Goal: Task Accomplishment & Management: Use online tool/utility

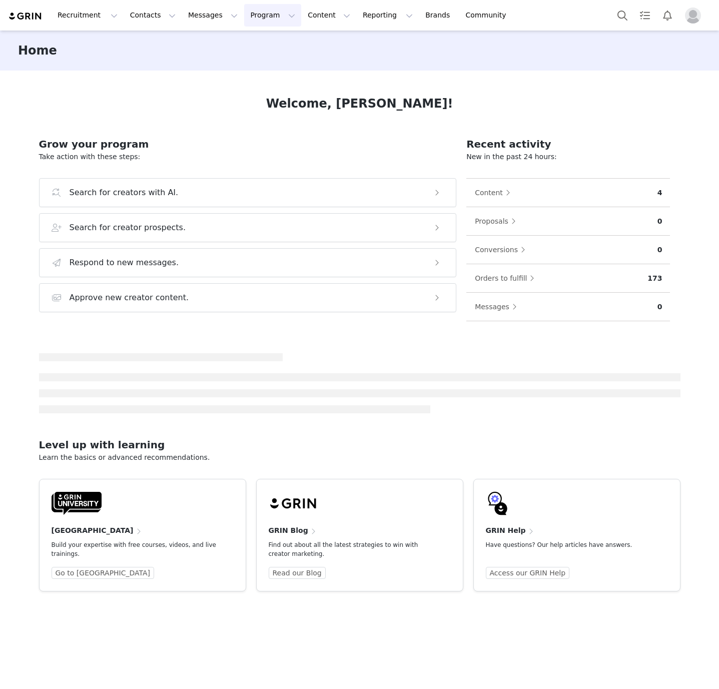
click at [249, 20] on button "Program Program" at bounding box center [272, 15] width 57 height 23
click at [251, 43] on p "Activations" at bounding box center [247, 45] width 39 height 11
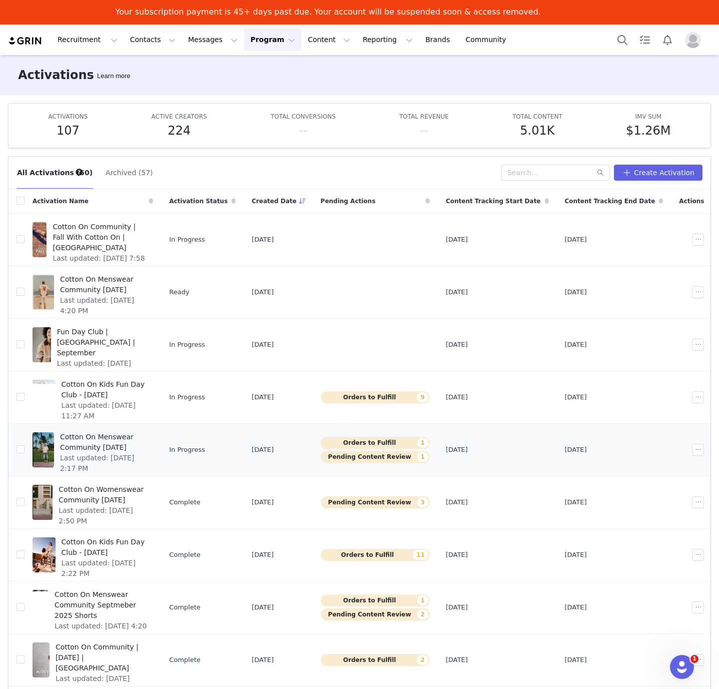
scroll to position [14, 0]
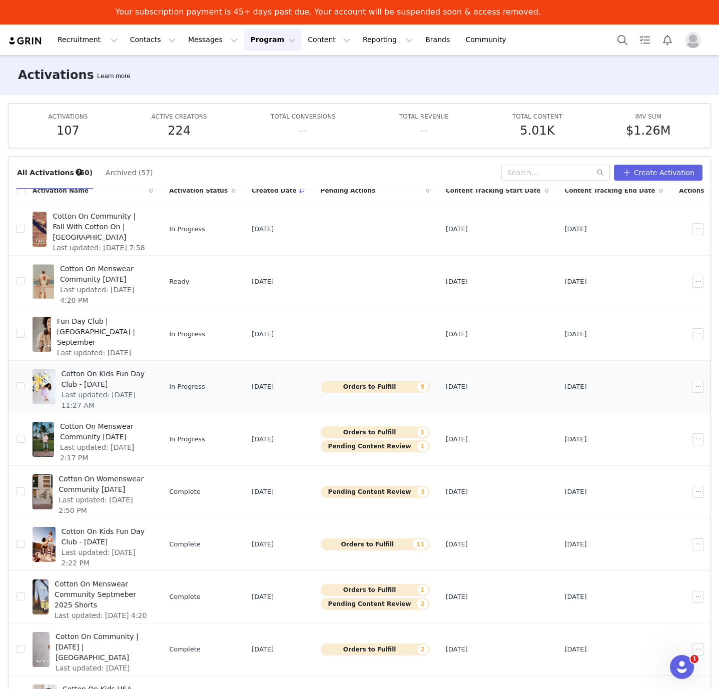
click at [129, 373] on span "Cotton On Kids Fun Day Club - [DATE]" at bounding box center [105, 379] width 86 height 21
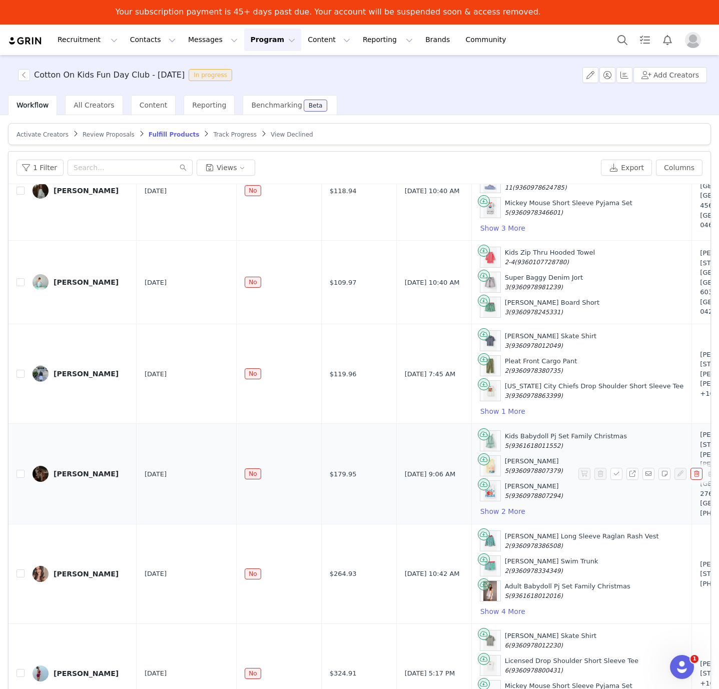
scroll to position [49, 0]
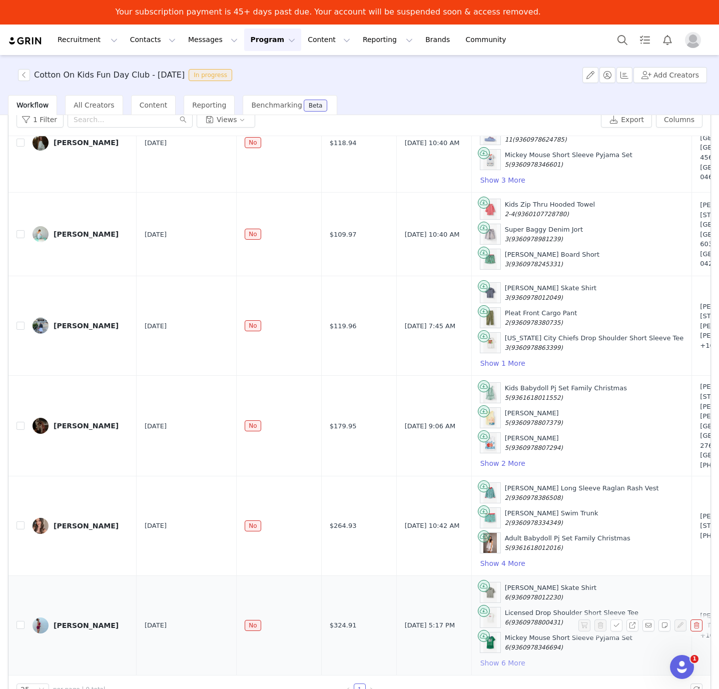
click at [480, 657] on button "Show 6 More" at bounding box center [503, 663] width 46 height 12
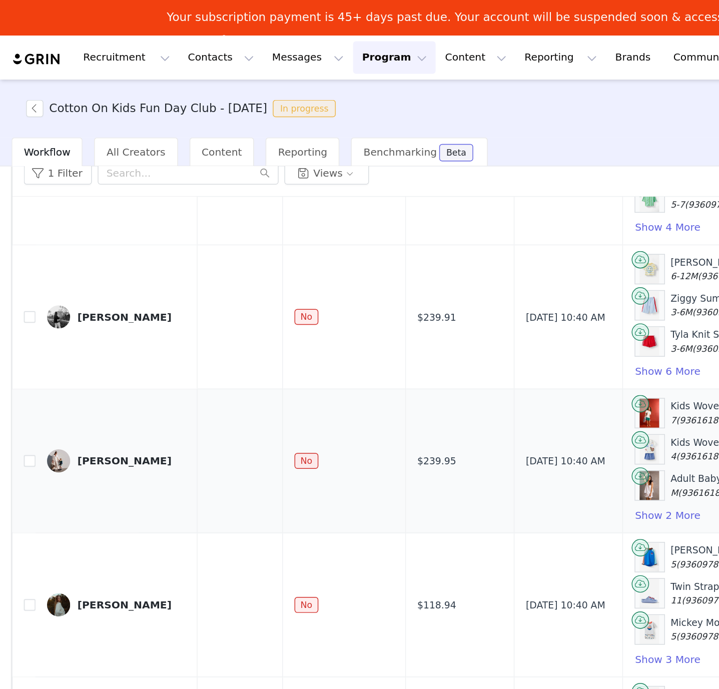
scroll to position [95, 41]
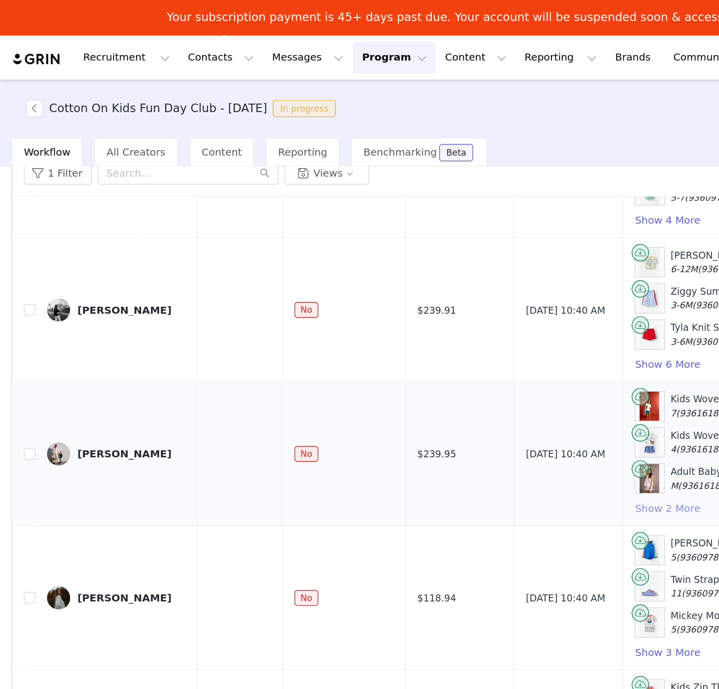
click at [439, 356] on button "Show 2 More" at bounding box center [462, 351] width 46 height 12
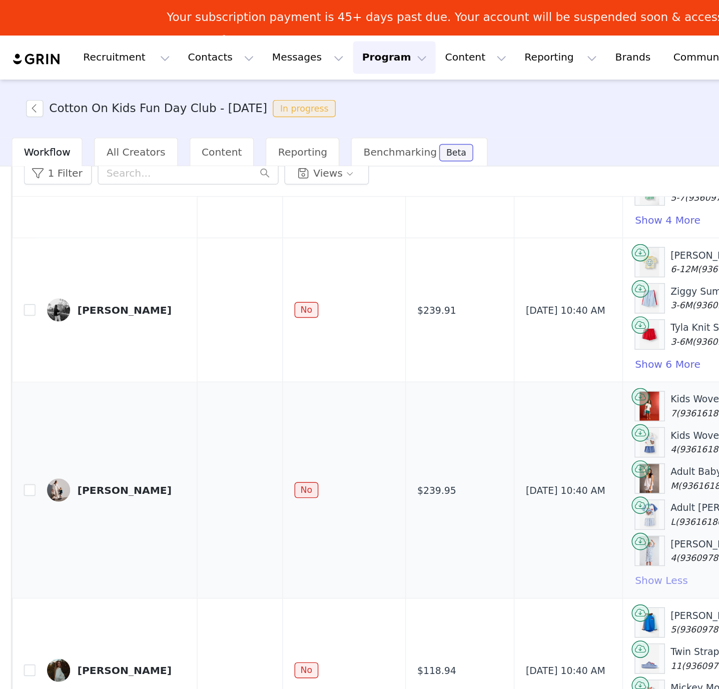
scroll to position [105, 92]
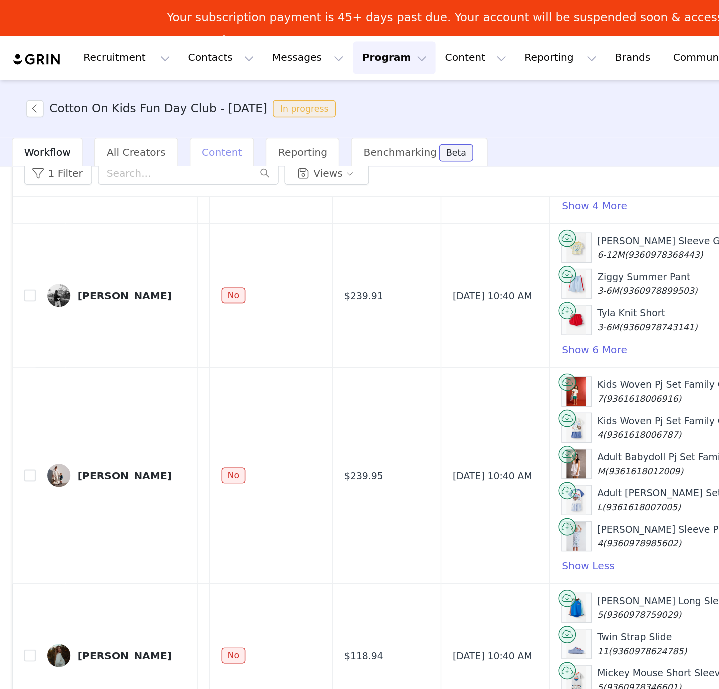
click at [145, 107] on span "Content" at bounding box center [154, 105] width 28 height 8
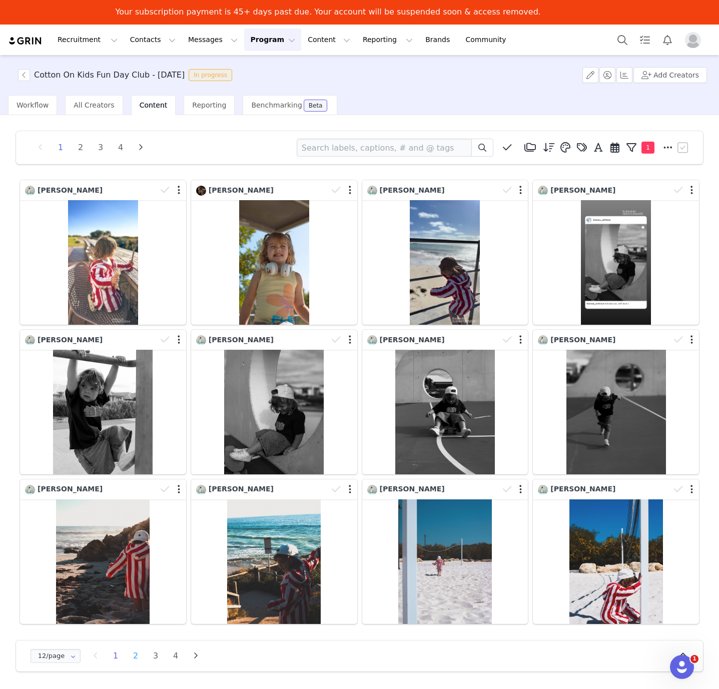
click at [134, 657] on li "2" at bounding box center [135, 656] width 15 height 14
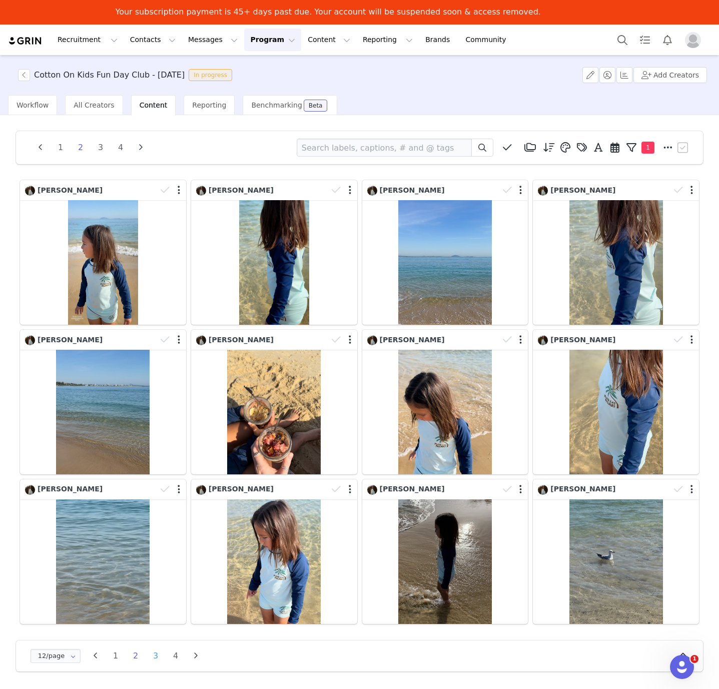
click at [155, 658] on li "3" at bounding box center [155, 656] width 15 height 14
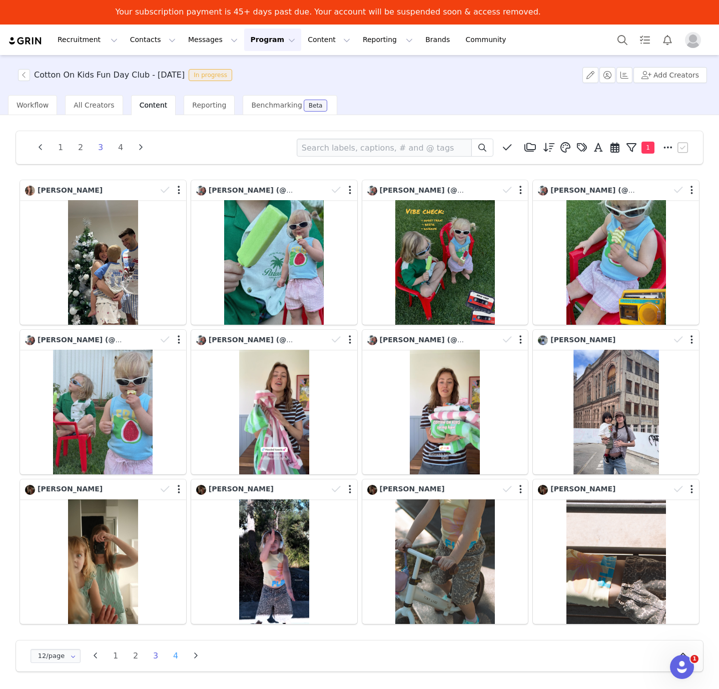
click at [174, 658] on li "4" at bounding box center [175, 656] width 15 height 14
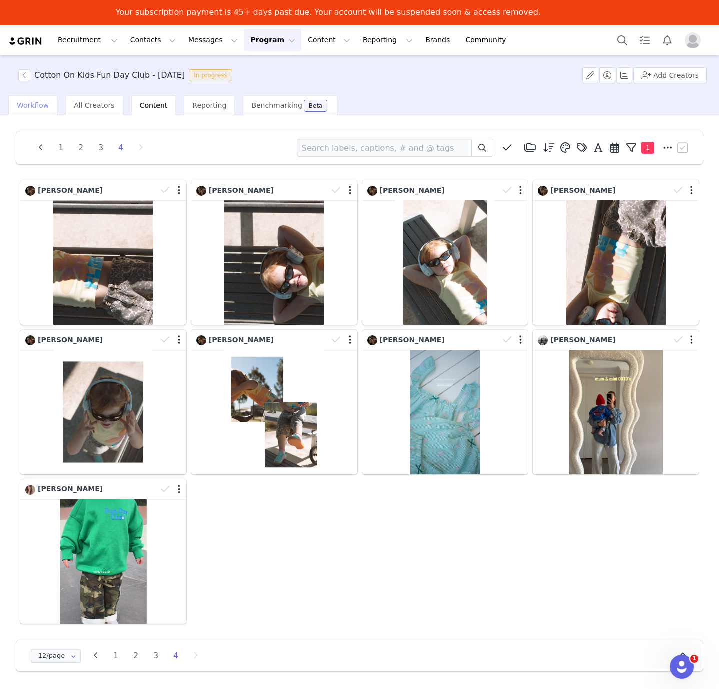
click at [32, 109] on span "Workflow" at bounding box center [33, 105] width 32 height 8
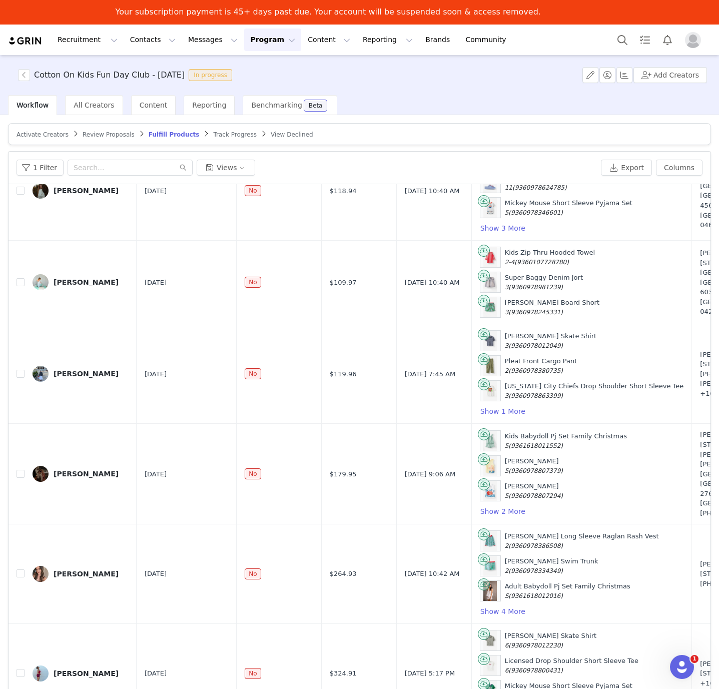
scroll to position [49, 0]
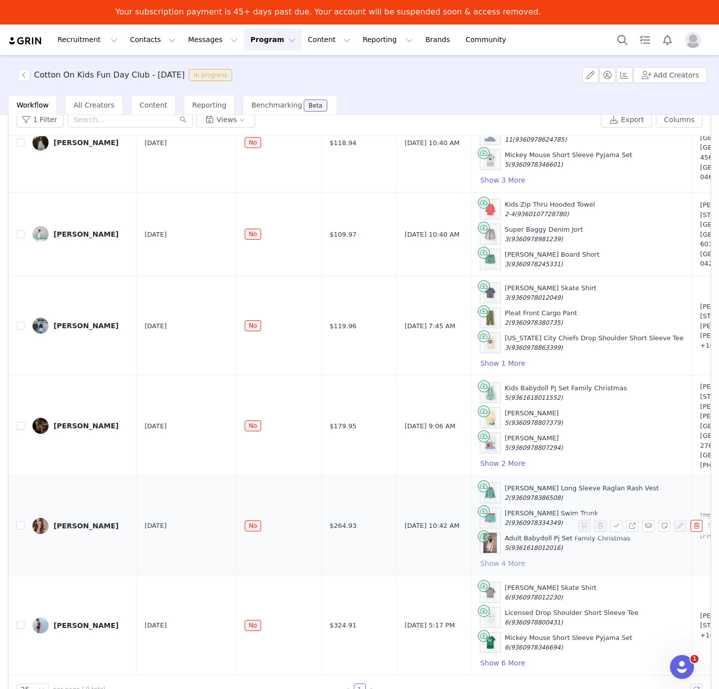
click at [482, 558] on button "Show 4 More" at bounding box center [503, 564] width 46 height 12
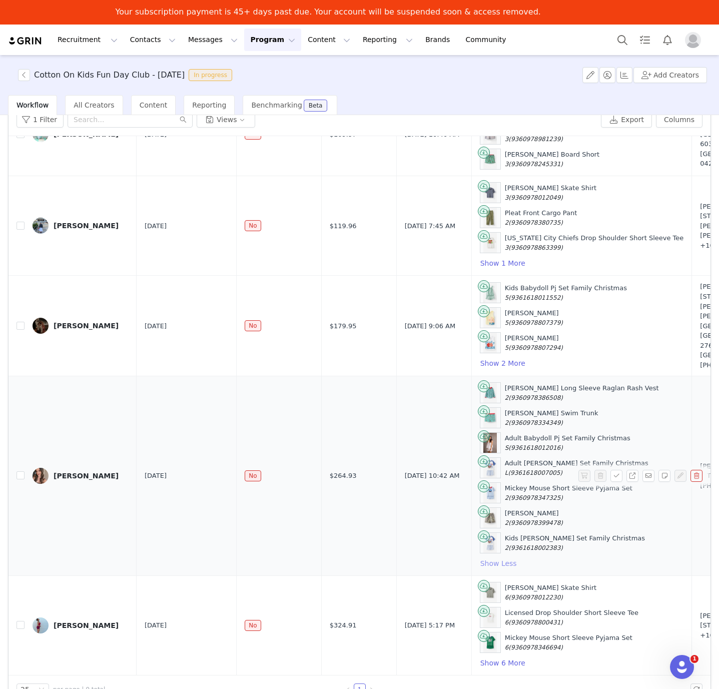
scroll to position [494, 0]
click at [480, 657] on button "Show 6 More" at bounding box center [503, 663] width 46 height 12
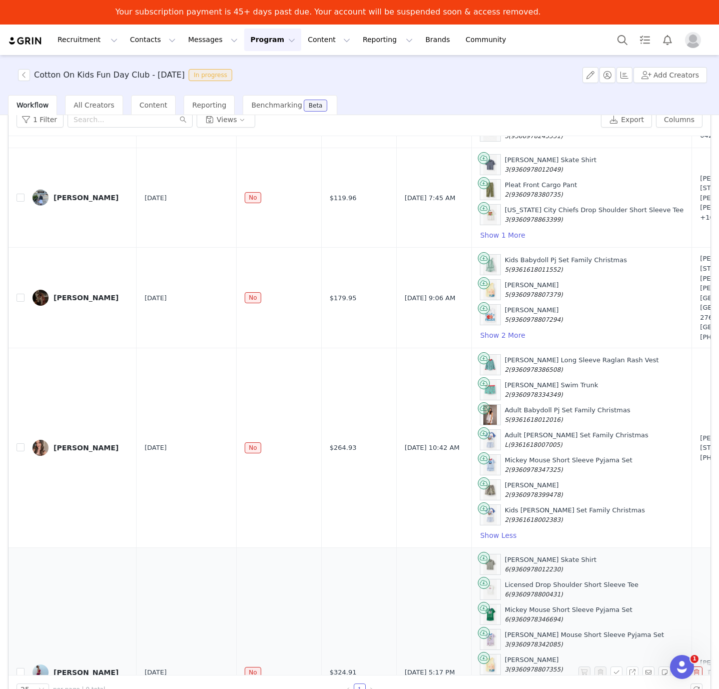
scroll to position [647, 0]
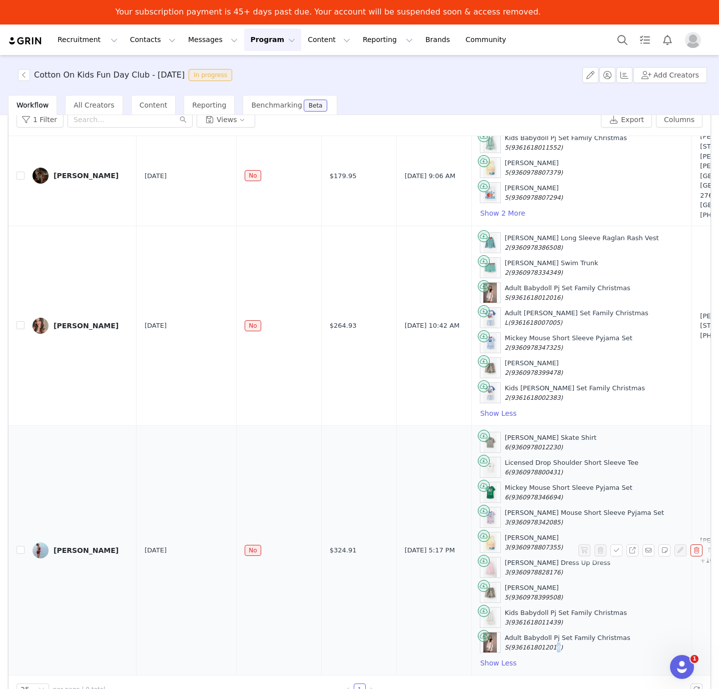
click at [525, 644] on span "(9361618012016)" at bounding box center [536, 647] width 55 height 7
drag, startPoint x: 541, startPoint y: 636, endPoint x: 489, endPoint y: 637, distance: 52.6
click at [505, 637] on div "Adult Babydoll Pj Set Family Christmas S (9361618012016)" at bounding box center [568, 643] width 126 height 20
copy span "9361618012016)"
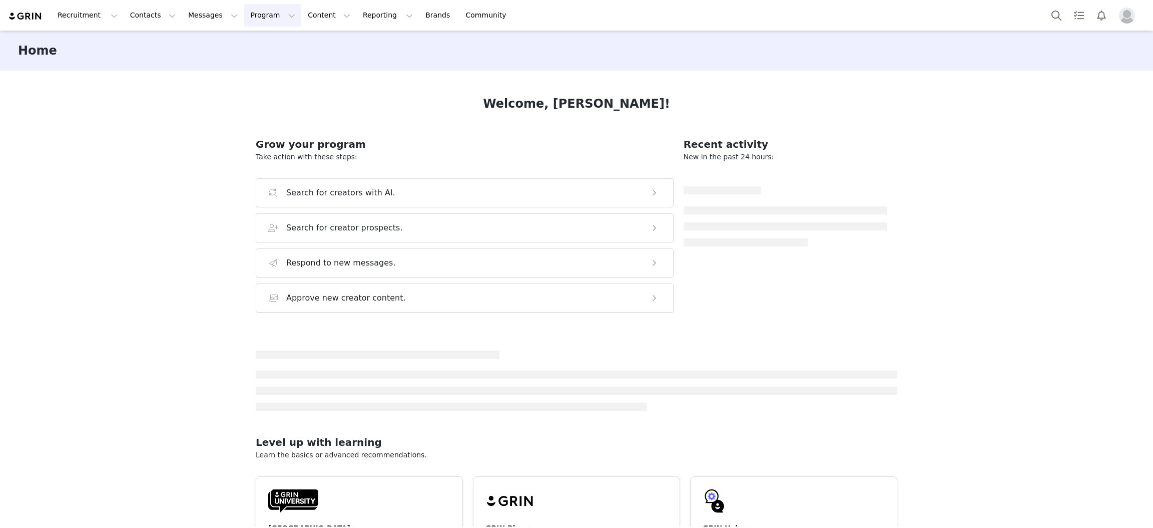
click at [248, 18] on button "Program Program" at bounding box center [272, 15] width 57 height 23
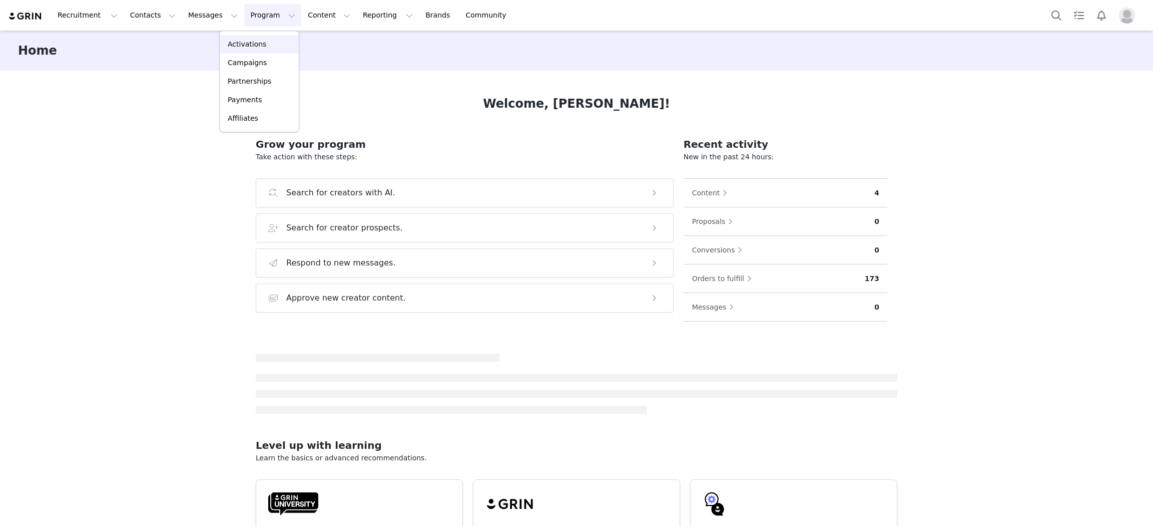
click at [241, 44] on p "Activations" at bounding box center [247, 44] width 39 height 11
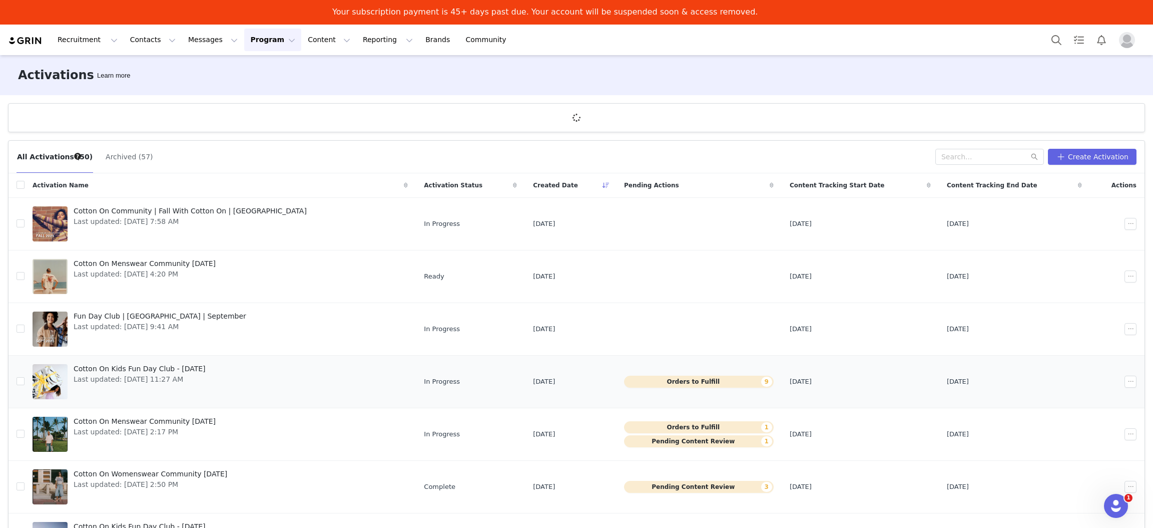
click at [119, 367] on span "Cotton On Kids Fun Day Club - [DATE]" at bounding box center [140, 368] width 132 height 11
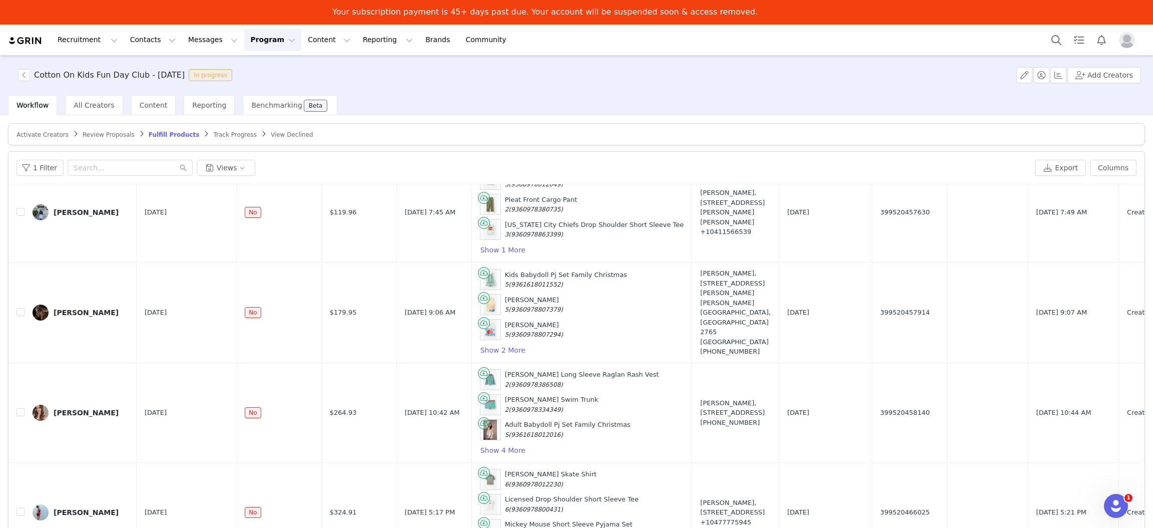
scroll to position [47, 0]
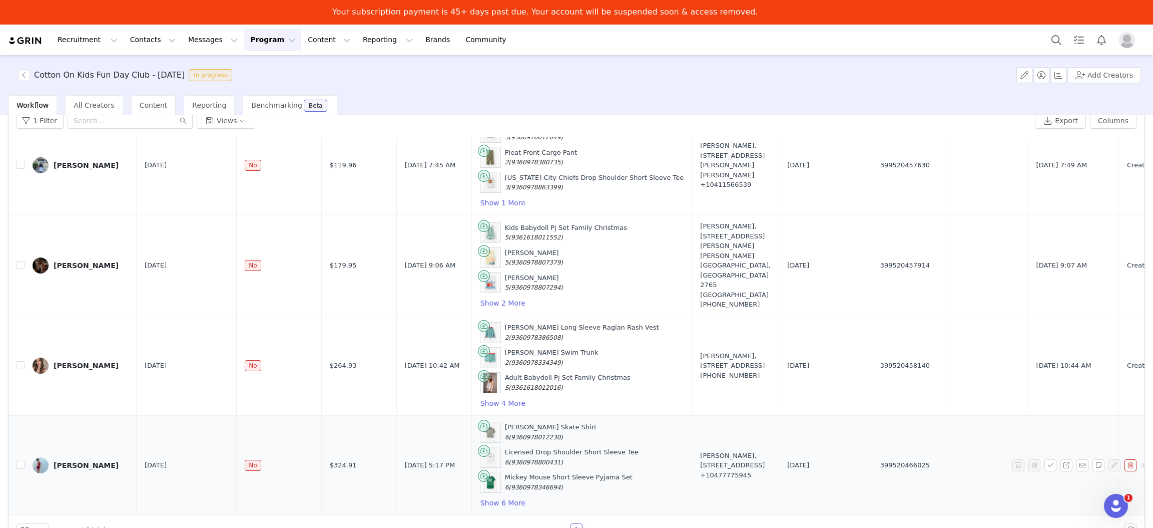
drag, startPoint x: 697, startPoint y: 471, endPoint x: 643, endPoint y: 437, distance: 63.9
click at [700, 451] on div "[PERSON_NAME], [STREET_ADDRESS] +10477775945" at bounding box center [735, 466] width 71 height 30
copy div "[PERSON_NAME], [STREET_ADDRESS] +10477775945"
click at [480, 497] on button "Show 6 More" at bounding box center [503, 503] width 46 height 12
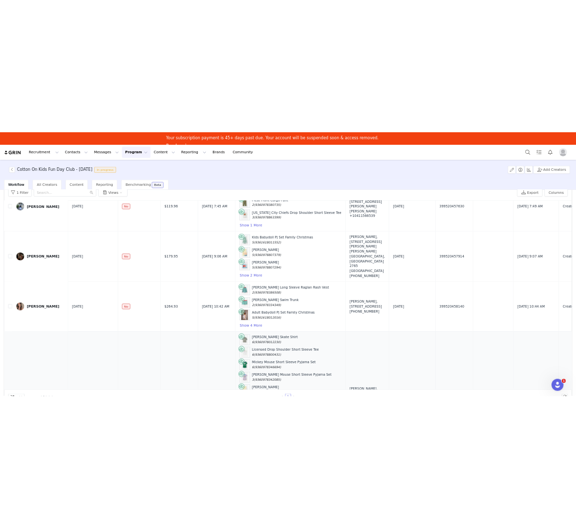
scroll to position [695, 0]
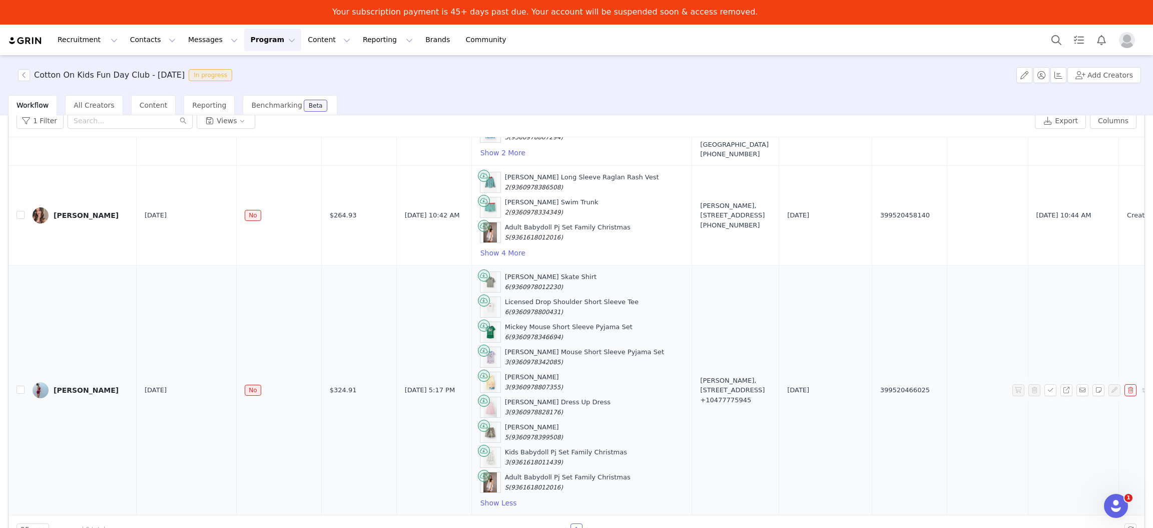
click at [720, 296] on td "[PERSON_NAME], [STREET_ADDRESS] +10477775945" at bounding box center [735, 390] width 87 height 250
